Goal: Task Accomplishment & Management: Complete application form

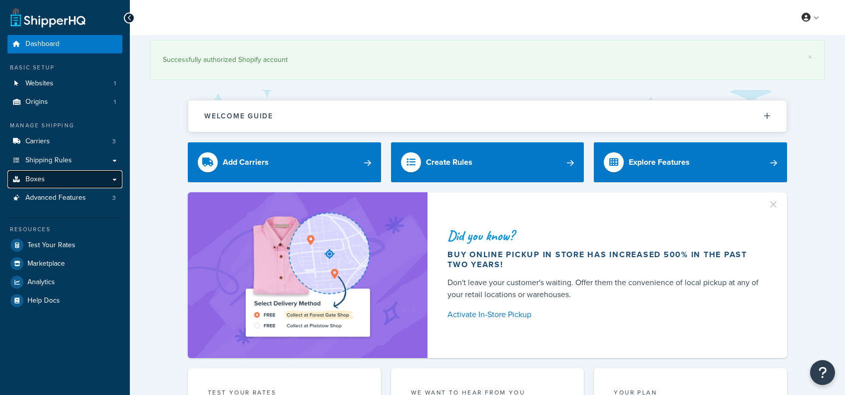
click at [74, 175] on link "Boxes" at bounding box center [64, 179] width 115 height 18
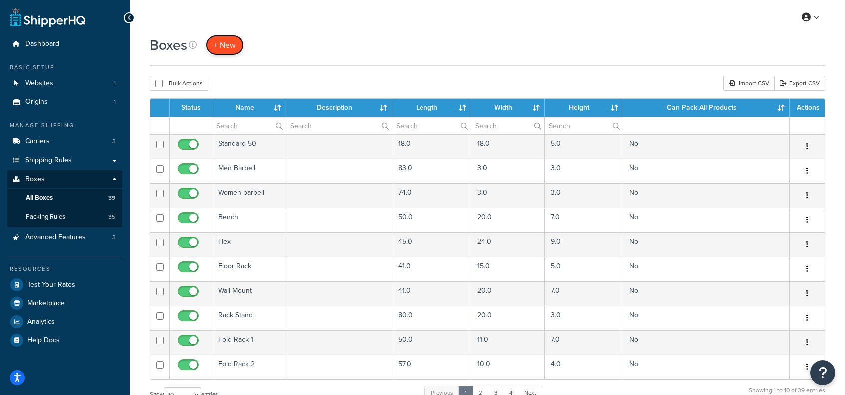
click at [224, 43] on span "+ New" at bounding box center [225, 44] width 22 height 11
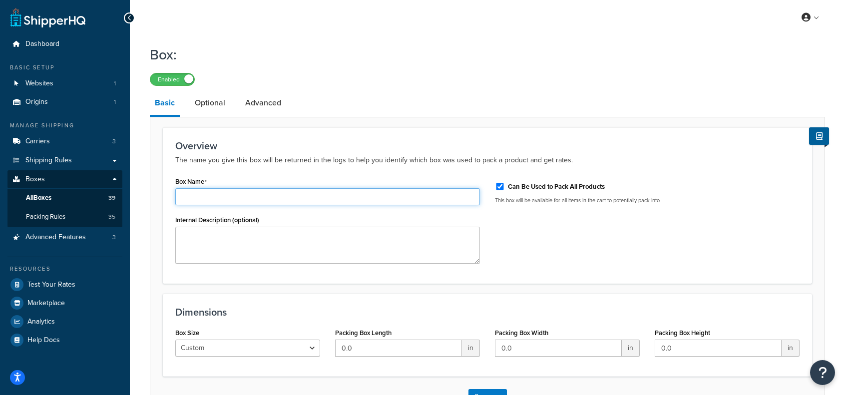
click at [296, 195] on input "Box Name" at bounding box center [327, 196] width 305 height 17
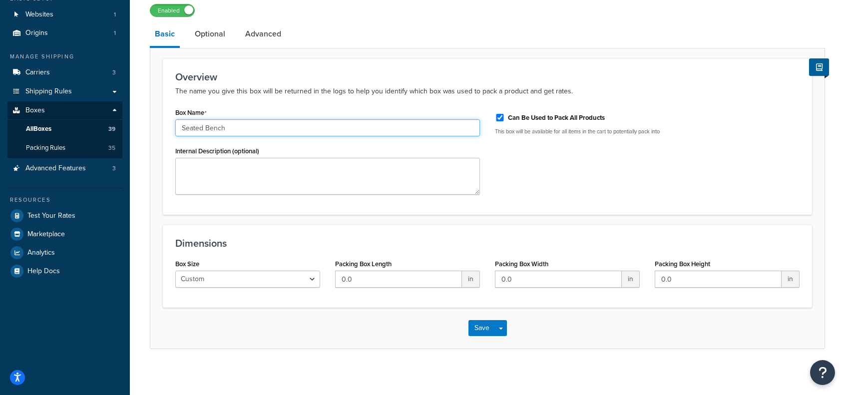
scroll to position [72, 0]
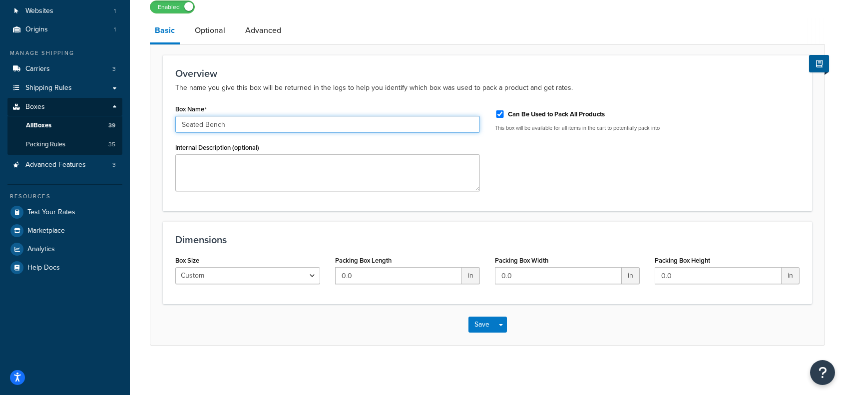
type input "Seated Bench"
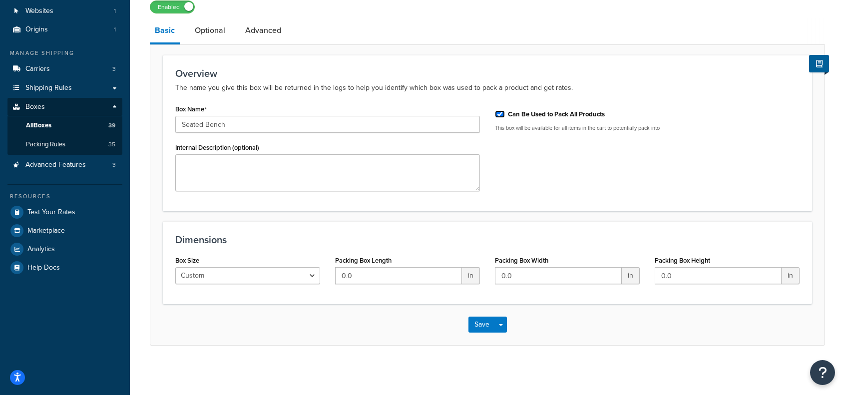
click at [501, 112] on input "Can Be Used to Pack All Products" at bounding box center [500, 113] width 10 height 7
checkbox input "false"
click at [416, 270] on input "0.0" at bounding box center [398, 275] width 127 height 17
click at [415, 270] on input "0.0" at bounding box center [398, 275] width 127 height 17
type input "48"
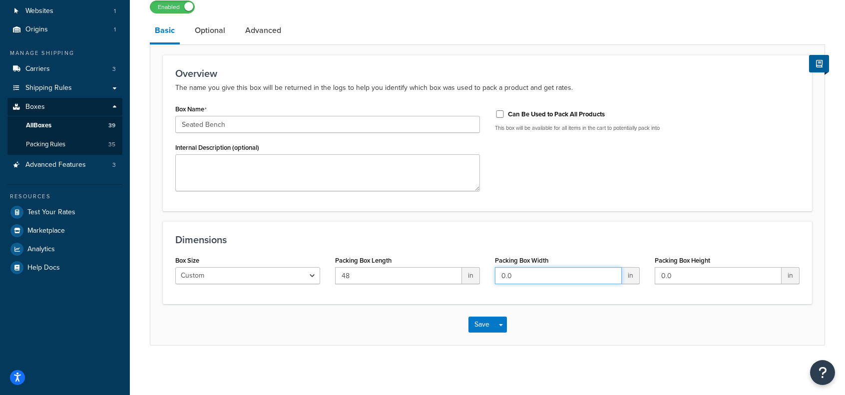
click at [517, 274] on input "0.0" at bounding box center [558, 275] width 127 height 17
type input "21"
click at [698, 277] on input "0.0" at bounding box center [718, 275] width 127 height 17
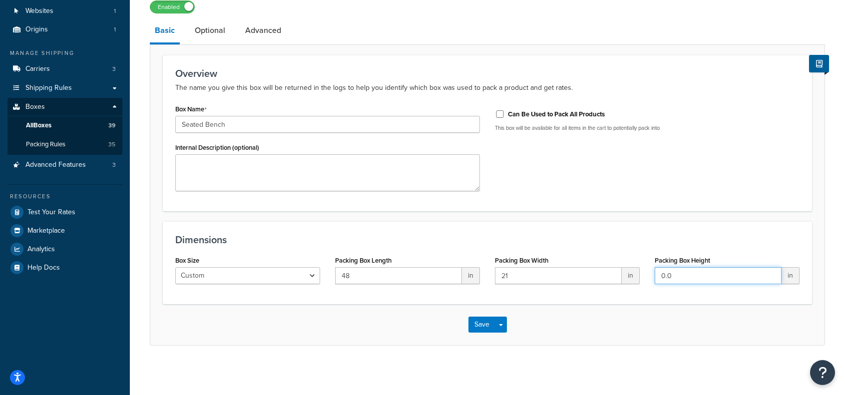
click at [698, 277] on input "0.0" at bounding box center [718, 275] width 127 height 17
type input "9"
click at [230, 30] on li "Optional" at bounding box center [215, 30] width 50 height 24
click at [227, 30] on link "Optional" at bounding box center [210, 30] width 40 height 24
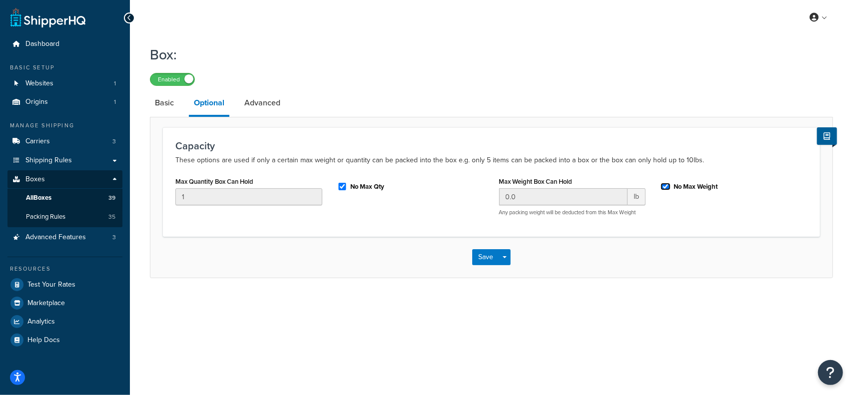
click at [664, 186] on input "No Max Weight" at bounding box center [665, 186] width 10 height 7
checkbox input "false"
click at [573, 198] on input "0.0" at bounding box center [563, 196] width 129 height 17
type input "58"
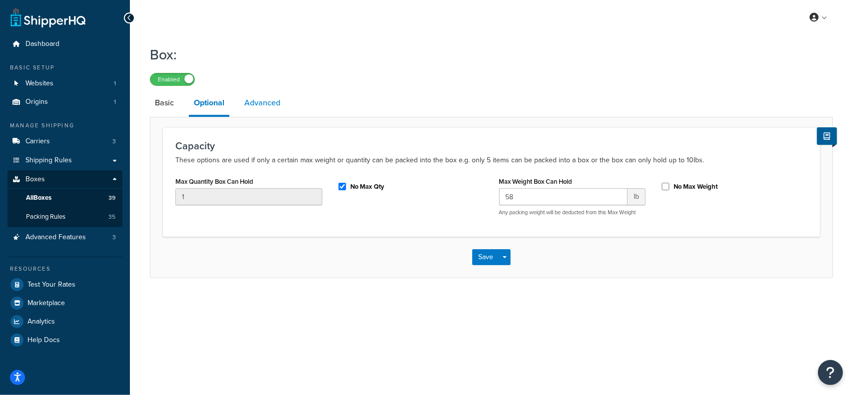
click at [263, 108] on link "Advanced" at bounding box center [262, 103] width 46 height 24
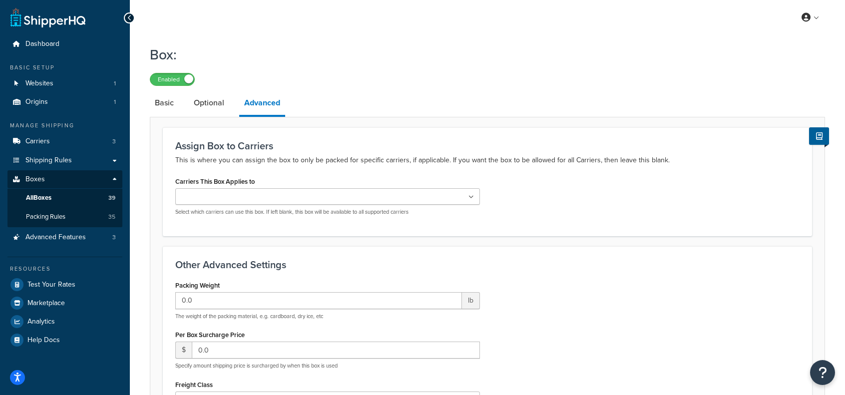
click at [257, 196] on ul at bounding box center [327, 196] width 305 height 16
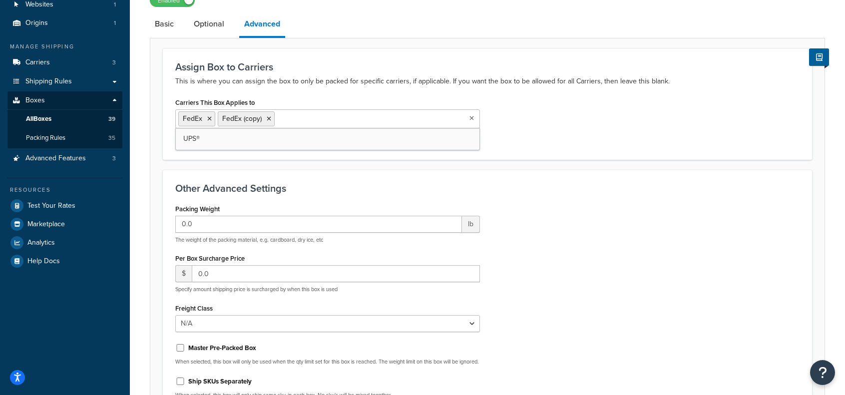
scroll to position [200, 0]
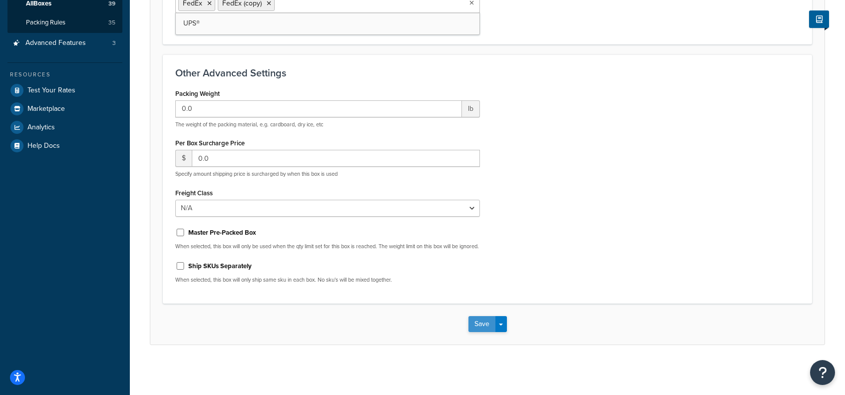
click at [480, 323] on button "Save" at bounding box center [481, 324] width 27 height 16
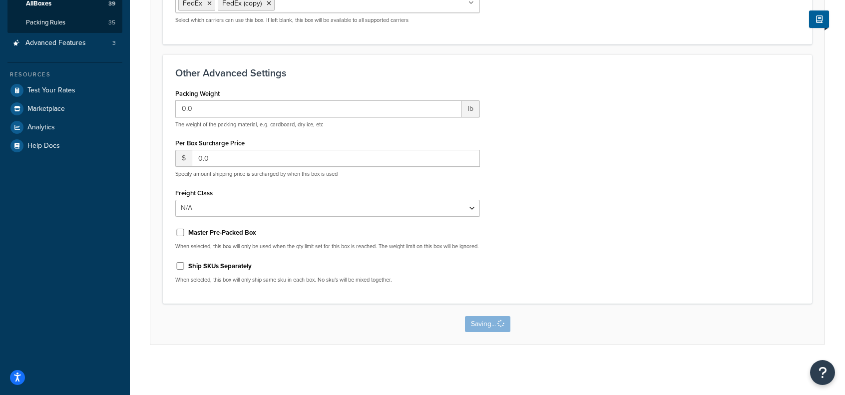
scroll to position [0, 0]
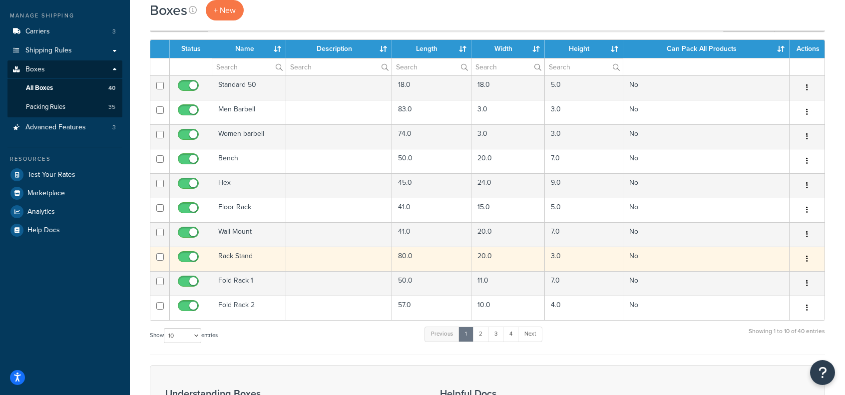
scroll to position [100, 0]
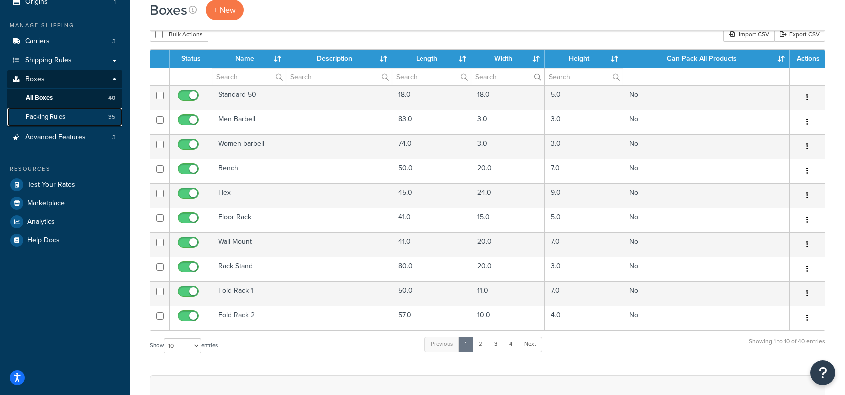
click at [49, 119] on span "Packing Rules" at bounding box center [45, 117] width 39 height 8
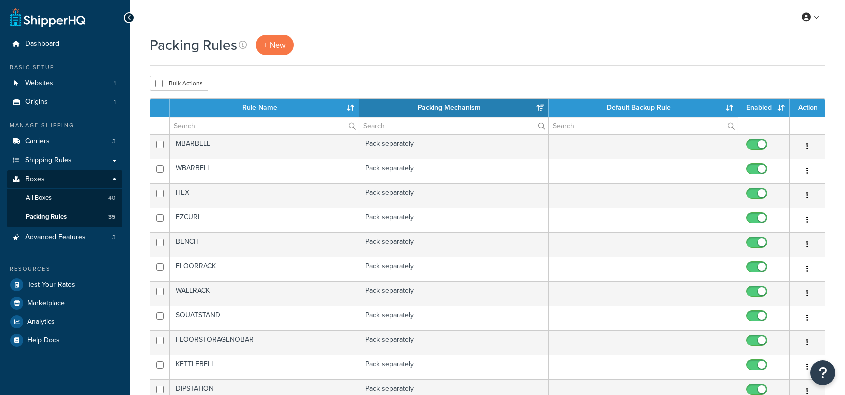
select select "15"
click at [272, 39] on span "+ New" at bounding box center [275, 44] width 22 height 11
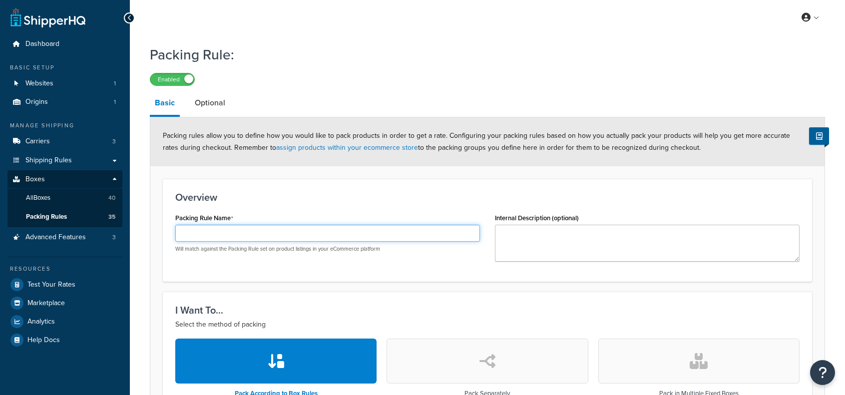
click at [254, 239] on input "Packing Rule Name" at bounding box center [327, 233] width 305 height 17
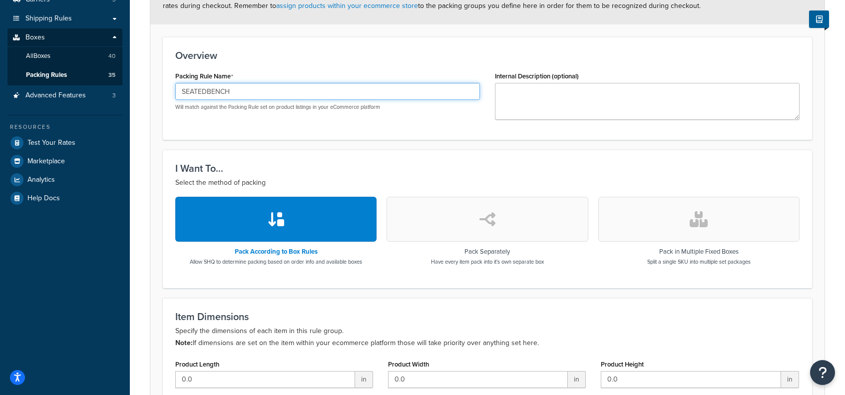
scroll to position [150, 0]
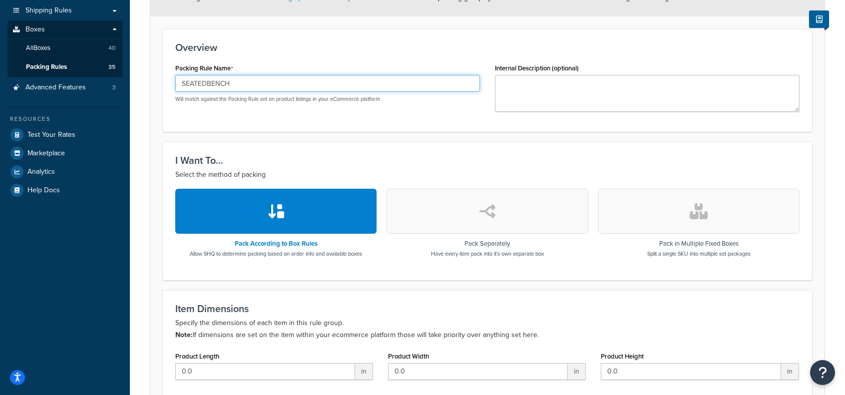
type input "SEATEDBENCH"
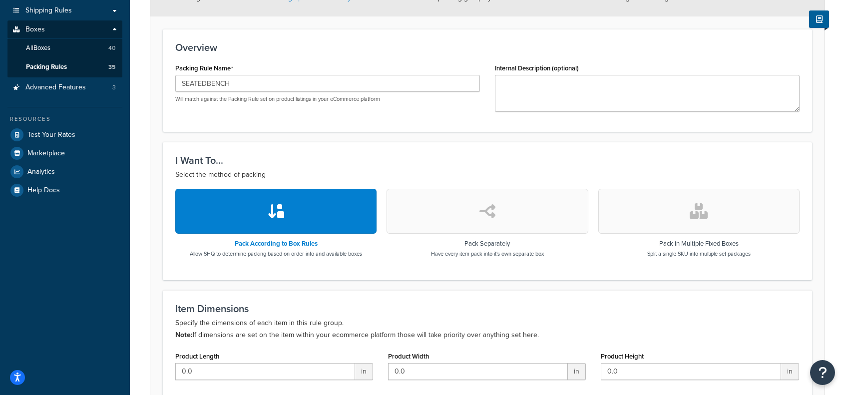
click at [475, 220] on button "button" at bounding box center [487, 211] width 201 height 45
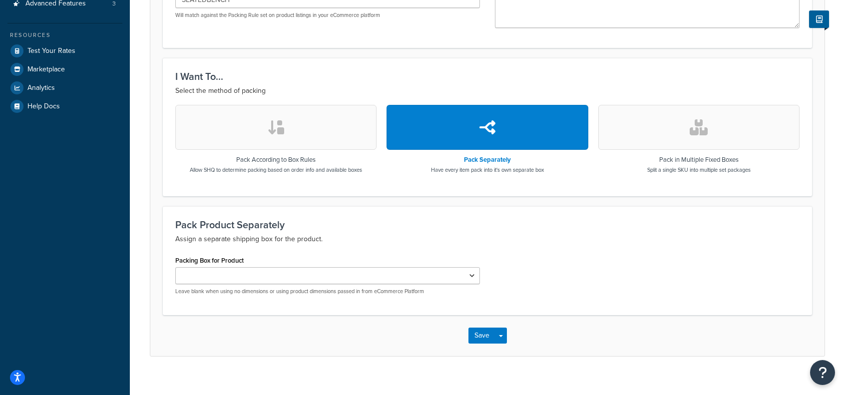
scroll to position [244, 0]
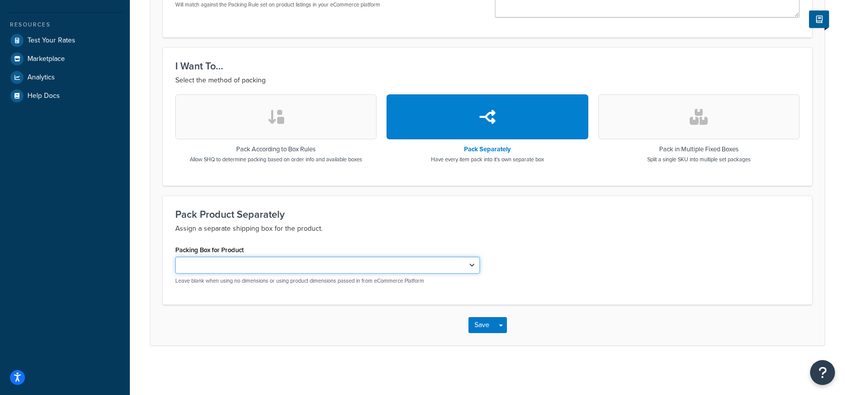
click at [206, 270] on select "Standard 50 Men Barbell Women barbell Bench Hex Floor Rack Wall Mount Rack Stan…" at bounding box center [327, 265] width 305 height 17
select select "741350"
click at [175, 257] on select "Standard 50 Men Barbell Women barbell Bench Hex Floor Rack Wall Mount Rack Stan…" at bounding box center [327, 265] width 305 height 17
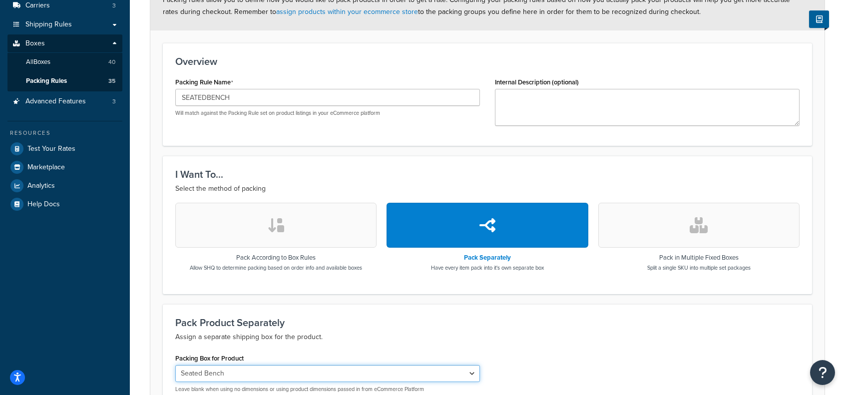
scroll to position [94, 0]
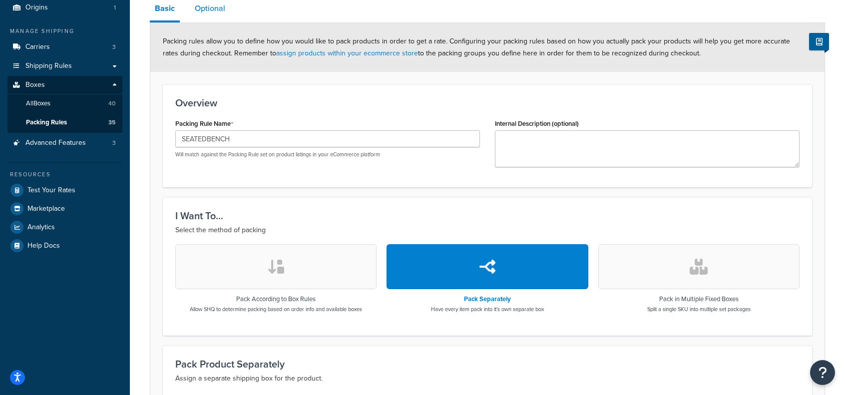
click at [209, 5] on link "Optional" at bounding box center [210, 9] width 40 height 24
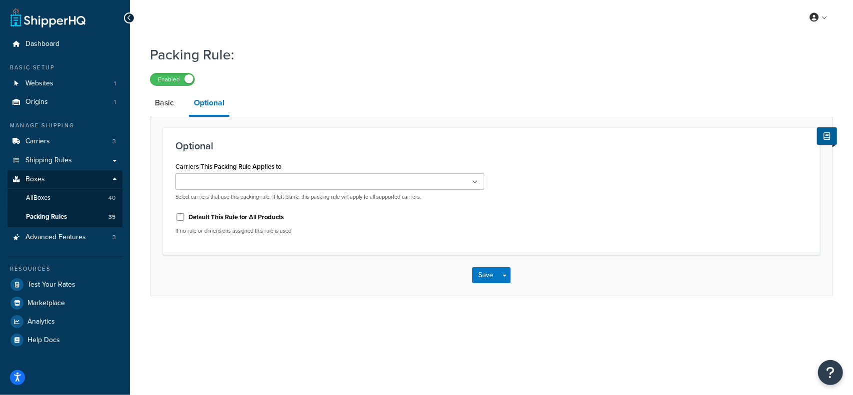
click at [252, 180] on input "Carriers This Packing Rule Applies to" at bounding box center [222, 182] width 88 height 11
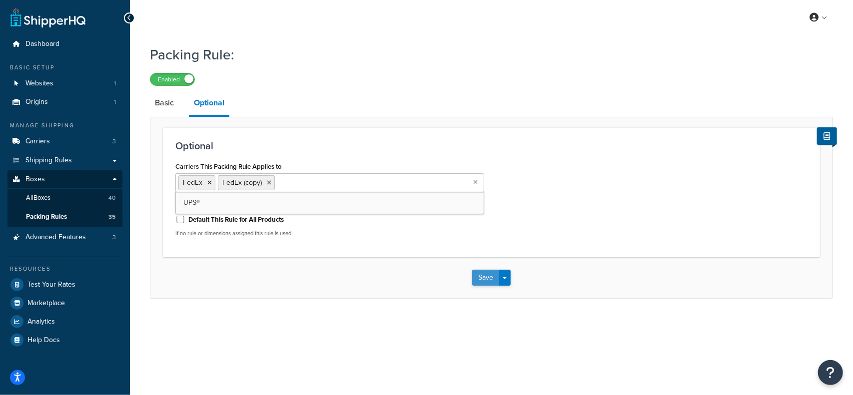
click at [486, 278] on button "Save" at bounding box center [485, 278] width 27 height 16
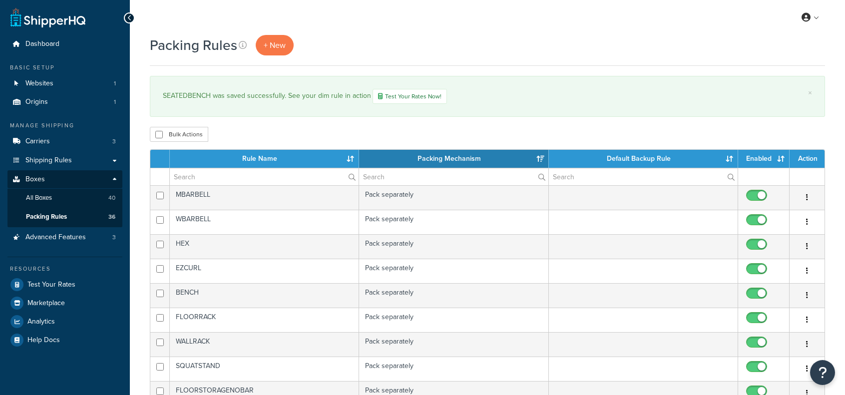
select select "15"
